Goal: Transaction & Acquisition: Purchase product/service

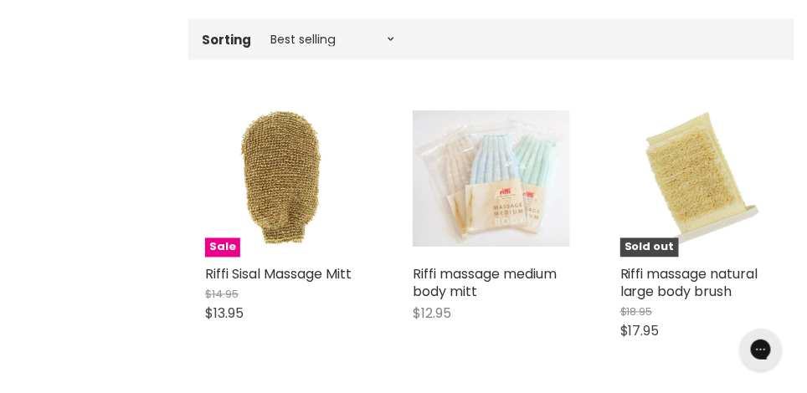
scroll to position [532, 0]
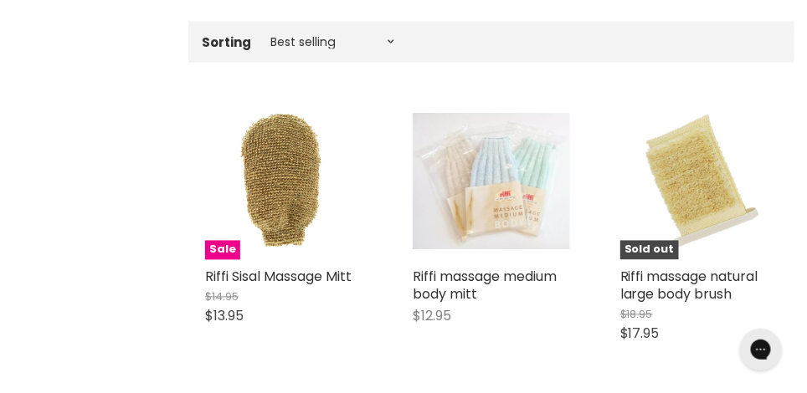
click at [676, 170] on img "Main content" at bounding box center [698, 181] width 157 height 157
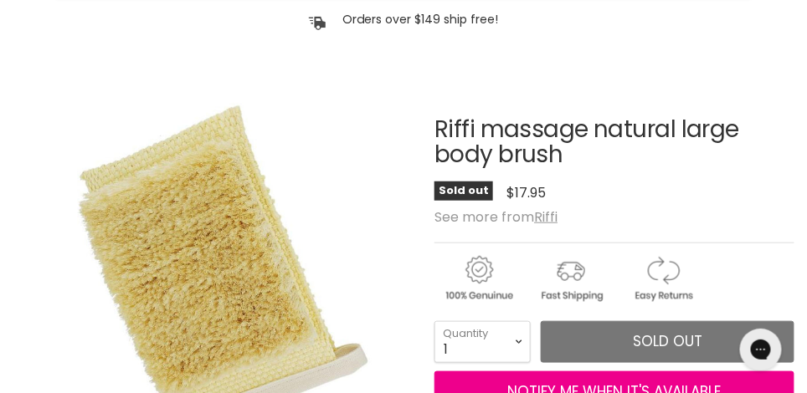
scroll to position [240, 0]
